Goal: Task Accomplishment & Management: Manage account settings

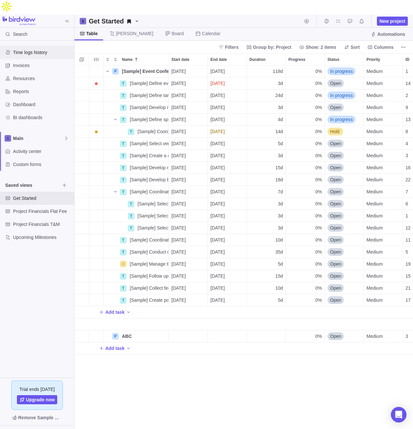
scroll to position [378, 339]
click at [30, 75] on span "Resources" at bounding box center [42, 78] width 59 height 7
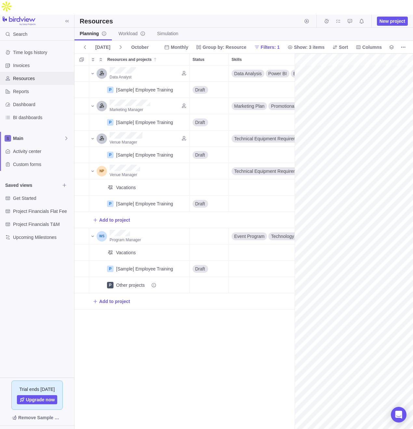
scroll to position [0, 116]
drag, startPoint x: 294, startPoint y: 151, endPoint x: 243, endPoint y: 153, distance: 51.1
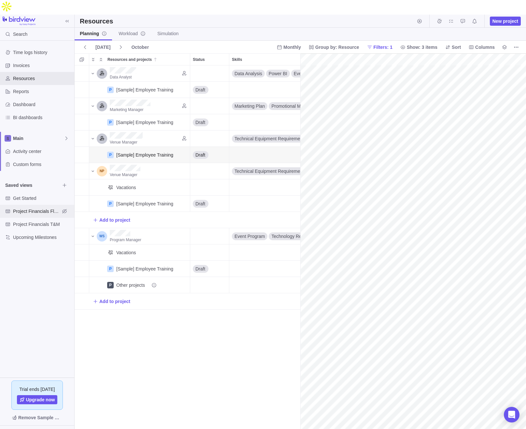
scroll to position [0, 0]
click at [127, 28] on link "Workload" at bounding box center [131, 34] width 37 height 13
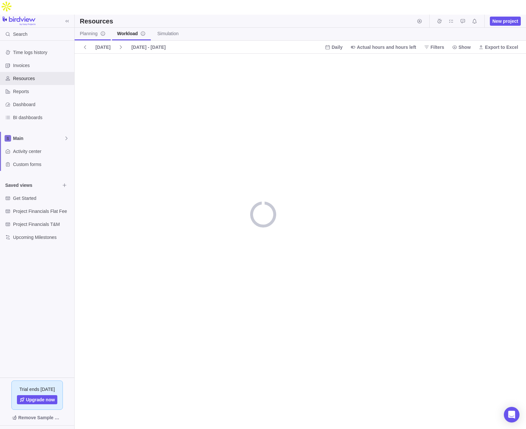
click at [90, 30] on span "Planning" at bounding box center [93, 33] width 26 height 7
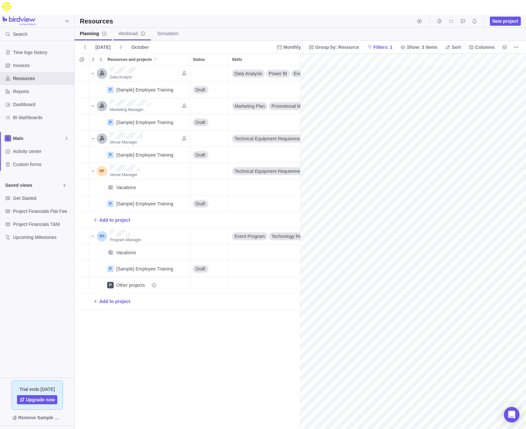
scroll to position [0, 116]
click at [124, 30] on span "Workload" at bounding box center [131, 33] width 27 height 7
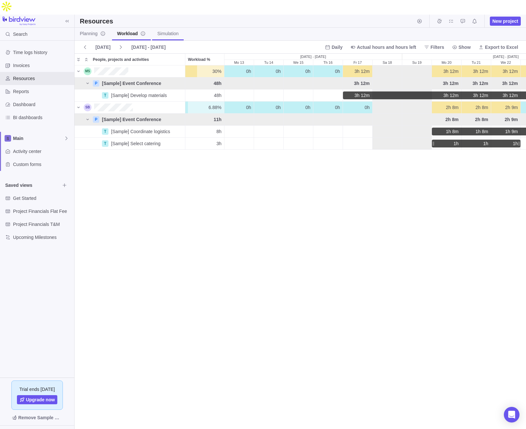
scroll to position [378, 451]
click at [165, 30] on span "Simulation" at bounding box center [167, 33] width 21 height 7
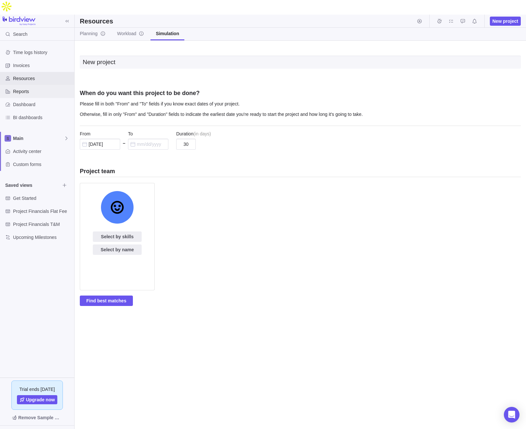
click at [27, 85] on div "Reports" at bounding box center [37, 91] width 74 height 13
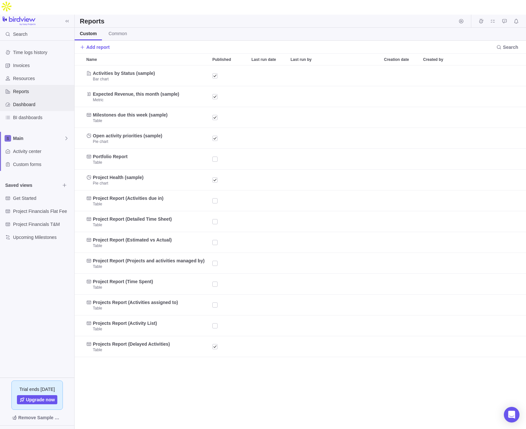
scroll to position [378, 451]
click at [42, 111] on div "BI dashboards" at bounding box center [37, 117] width 74 height 13
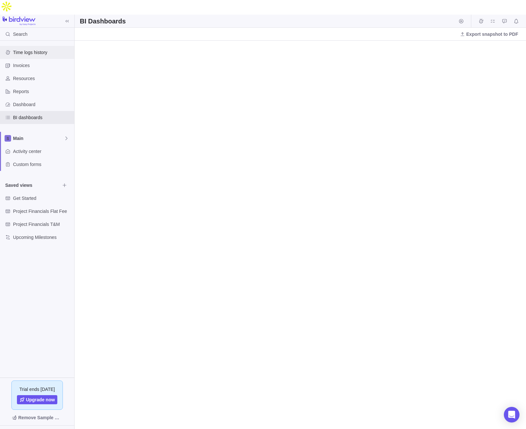
click at [42, 49] on span "Time logs history" at bounding box center [42, 52] width 59 height 7
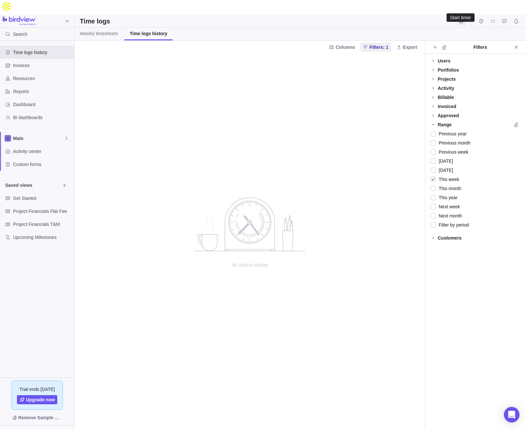
click at [413, 19] on icon "Start timer" at bounding box center [460, 21] width 5 height 5
click at [413, 32] on span "Select activity you are working on" at bounding box center [400, 31] width 68 height 7
click at [387, 5] on body "Search Time logs history Invoices Resources Reports Dashboard BI dashboards Mai…" at bounding box center [263, 214] width 526 height 429
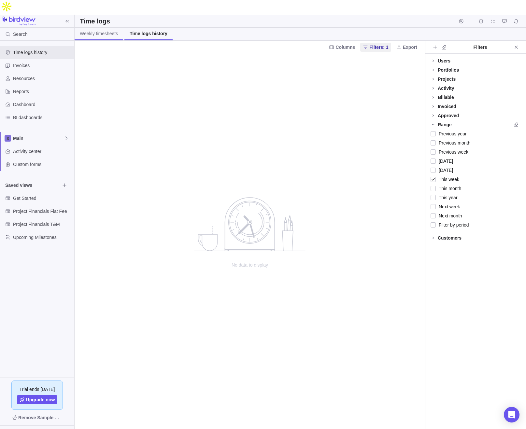
click at [88, 30] on span "Weekly timesheets" at bounding box center [99, 33] width 38 height 7
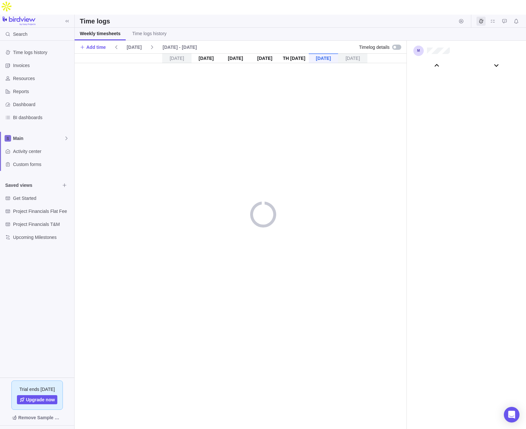
scroll to position [36210, 0]
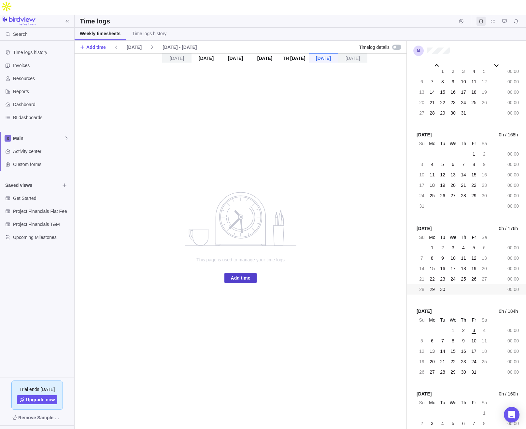
click at [234, 274] on span "Add time" at bounding box center [241, 278] width 20 height 8
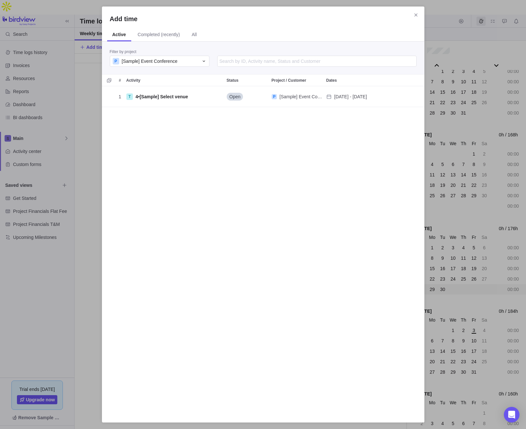
scroll to position [328, 322]
click at [249, 57] on input "Add time" at bounding box center [316, 61] width 199 height 11
click at [249, 59] on input "Add time" at bounding box center [316, 61] width 199 height 11
click at [176, 63] on span "[Sample] Event Conference" at bounding box center [150, 61] width 56 height 7
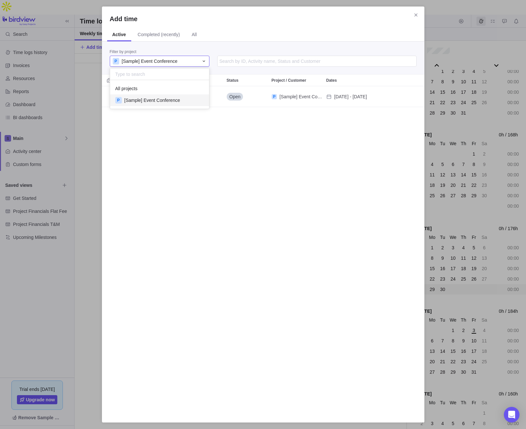
click at [195, 32] on div "Add time Active Completed (recently) All Filter by project P [Sample] Event Con…" at bounding box center [263, 214] width 526 height 429
click at [200, 36] on span "All" at bounding box center [194, 35] width 16 height 13
click at [240, 59] on input "Add time" at bounding box center [316, 61] width 199 height 11
click at [413, 15] on icon "Close" at bounding box center [415, 14] width 3 height 3
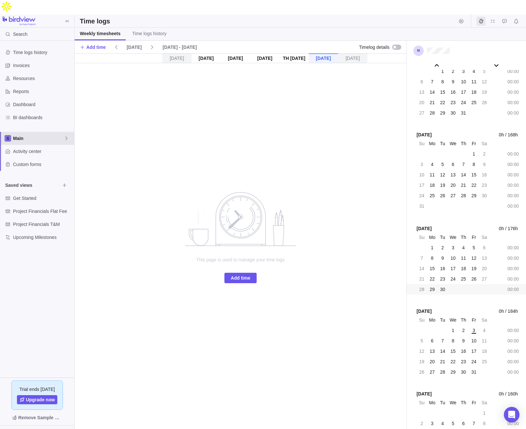
click at [19, 132] on div "Main" at bounding box center [37, 138] width 74 height 13
click at [28, 138] on span "Main" at bounding box center [37, 139] width 40 height 7
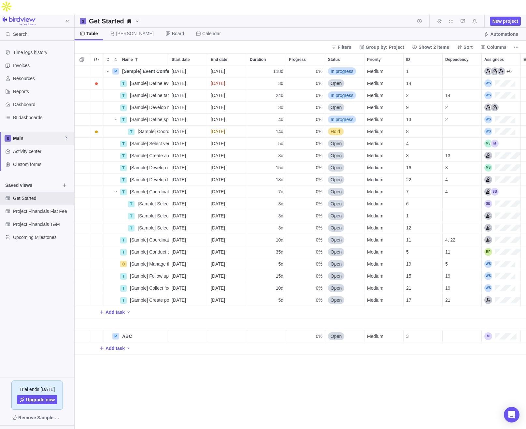
scroll to position [378, 451]
click at [49, 135] on span "Main" at bounding box center [38, 138] width 51 height 7
click at [25, 151] on span "New space" at bounding box center [30, 151] width 23 height 7
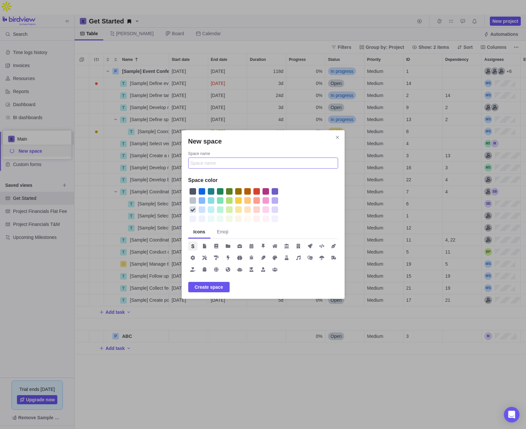
click at [223, 163] on input "Space name" at bounding box center [263, 163] width 150 height 11
type input "Field Work"
click at [229, 201] on div "New space" at bounding box center [229, 200] width 7 height 7
click at [202, 258] on icon "New space" at bounding box center [204, 257] width 5 height 5
click at [213, 286] on span "Create space" at bounding box center [209, 287] width 28 height 8
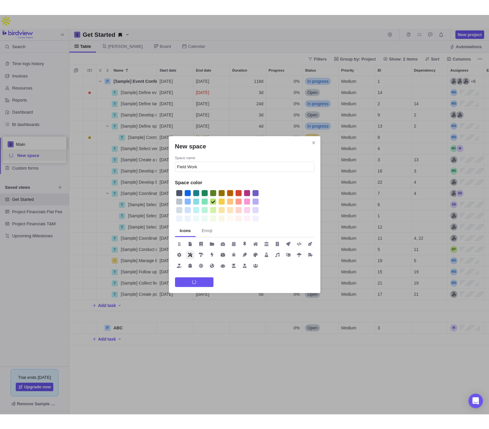
scroll to position [40, 68]
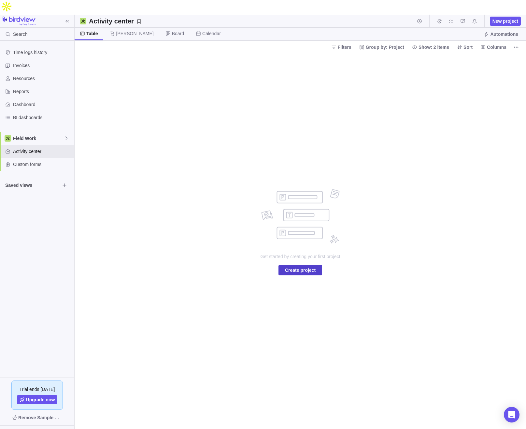
click at [300, 266] on span "Create project" at bounding box center [300, 270] width 31 height 8
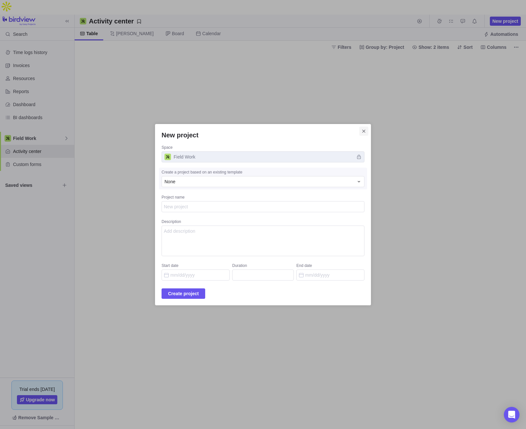
type textarea "x"
click at [361, 131] on icon "Close" at bounding box center [363, 131] width 5 height 5
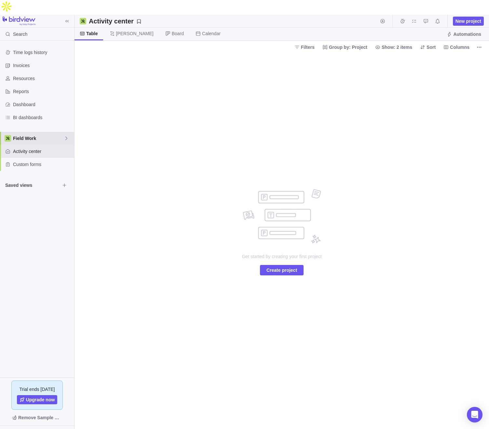
click at [24, 132] on div "Field Work" at bounding box center [37, 138] width 74 height 13
